Goal: Use online tool/utility: Use online tool/utility

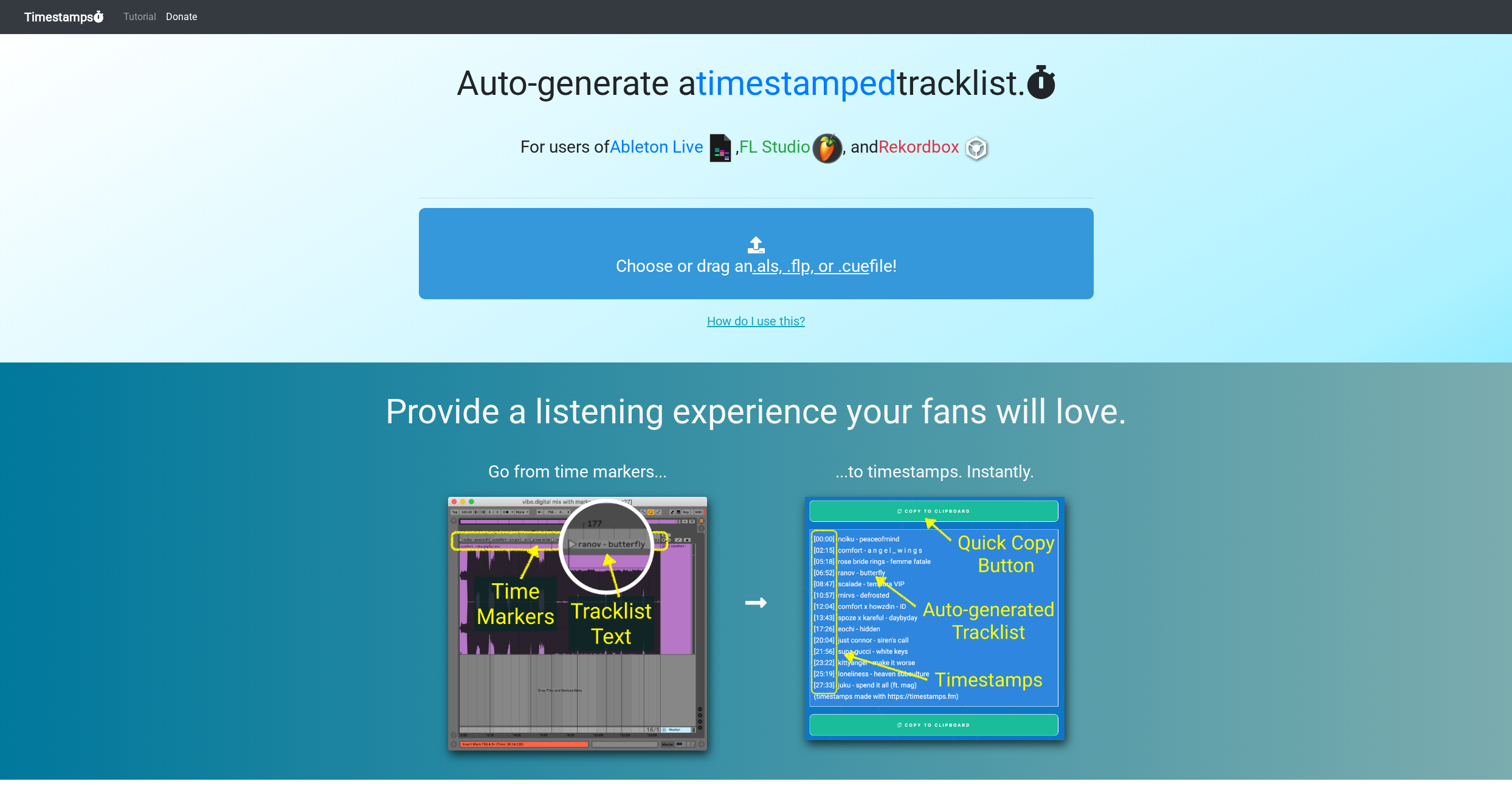
click at [726, 265] on input "Choose or drag an .als, .flp, or .cue file!" at bounding box center [756, 253] width 675 height 92
type input "C:\fakepath\uanradio_064_pascalletoublon.als"
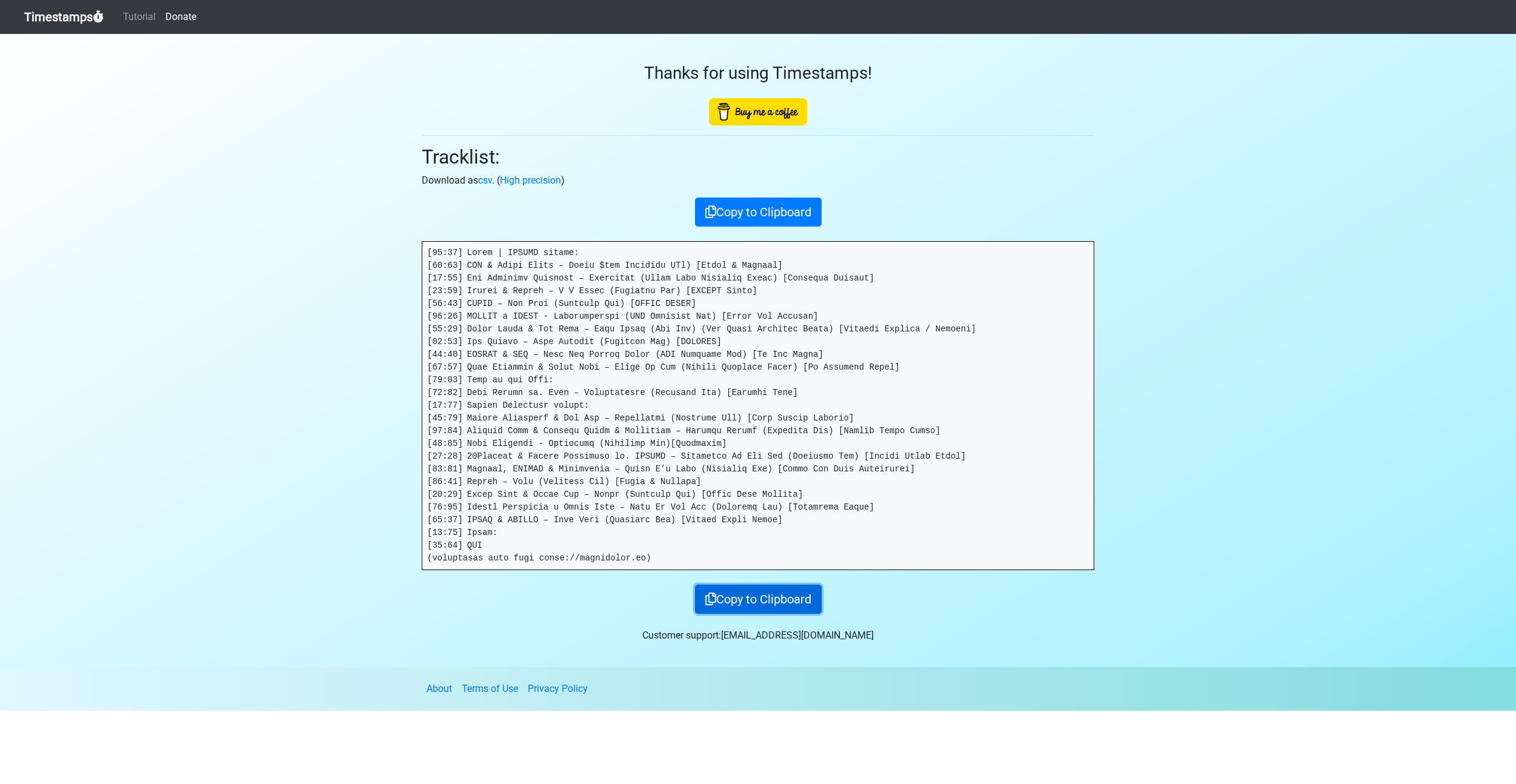
click at [763, 597] on button "Copy to Clipboard" at bounding box center [758, 599] width 126 height 29
